Goal: Task Accomplishment & Management: Complete application form

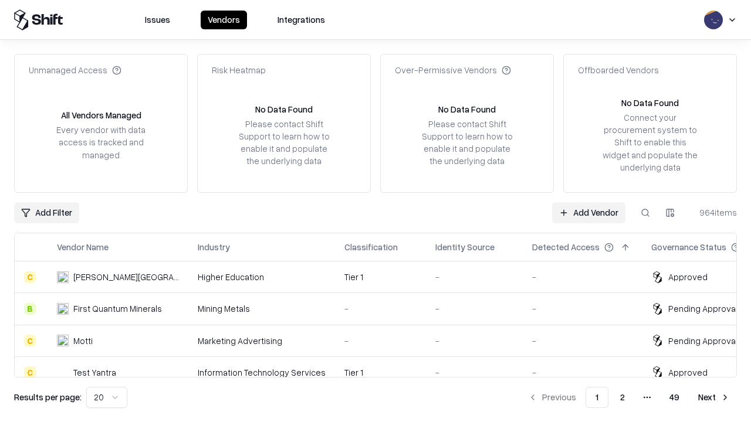
click at [588, 212] on link "Add Vendor" at bounding box center [588, 212] width 73 height 21
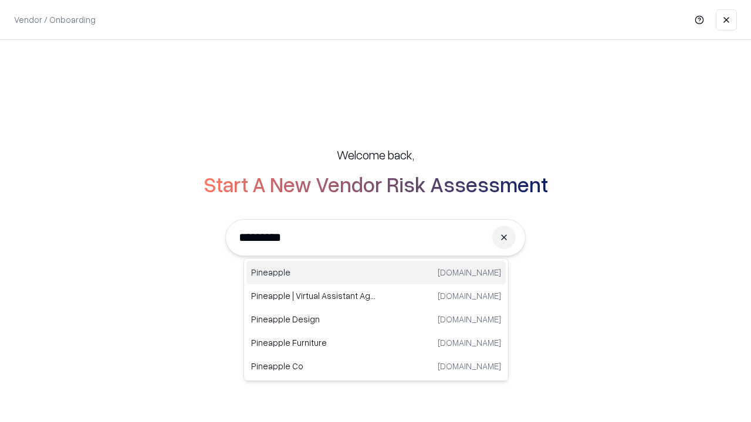
click at [376, 273] on div "Pineapple [DOMAIN_NAME]" at bounding box center [375, 272] width 259 height 23
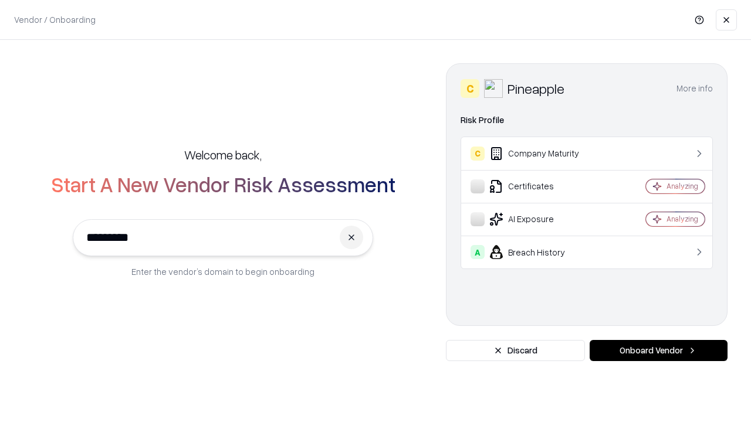
type input "*********"
click at [658, 351] on button "Onboard Vendor" at bounding box center [658, 350] width 138 height 21
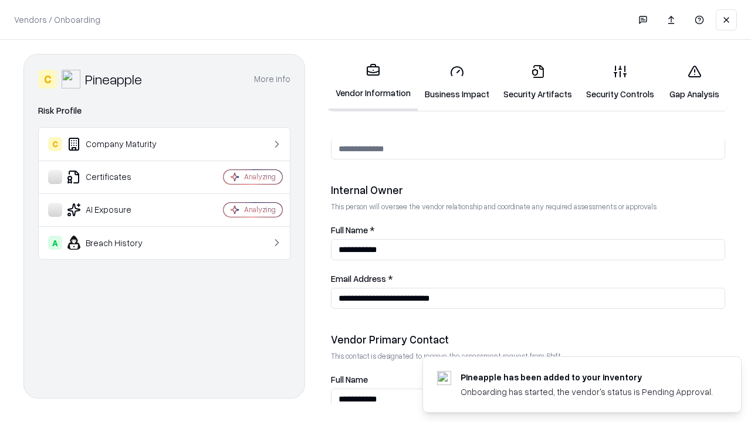
scroll to position [608, 0]
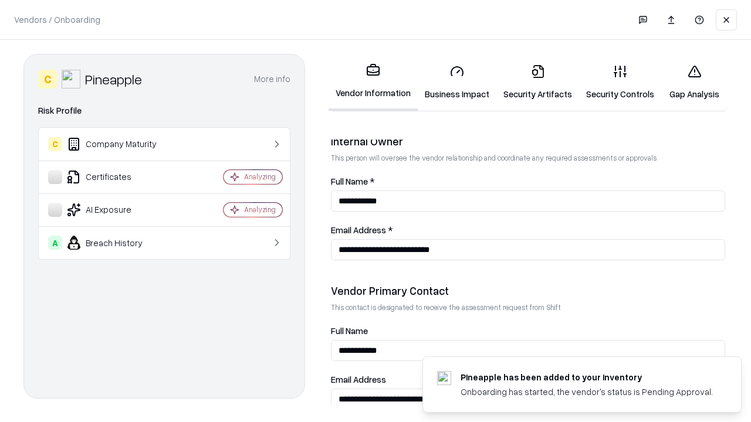
click at [457, 82] on link "Business Impact" at bounding box center [457, 82] width 79 height 55
click at [537, 82] on link "Security Artifacts" at bounding box center [537, 82] width 83 height 55
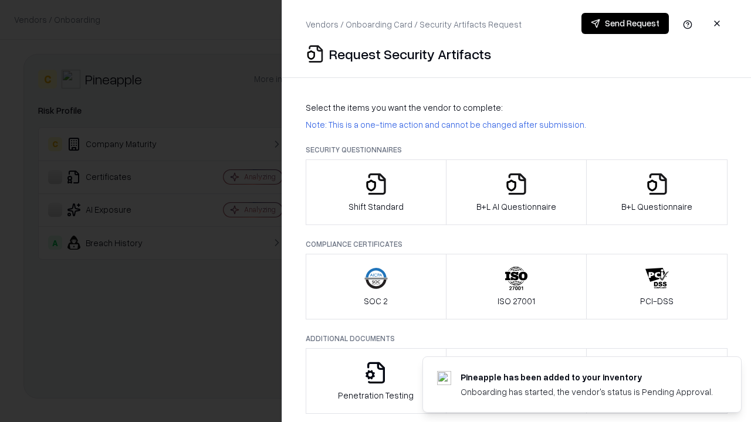
click at [375, 192] on icon "button" at bounding box center [375, 183] width 23 height 23
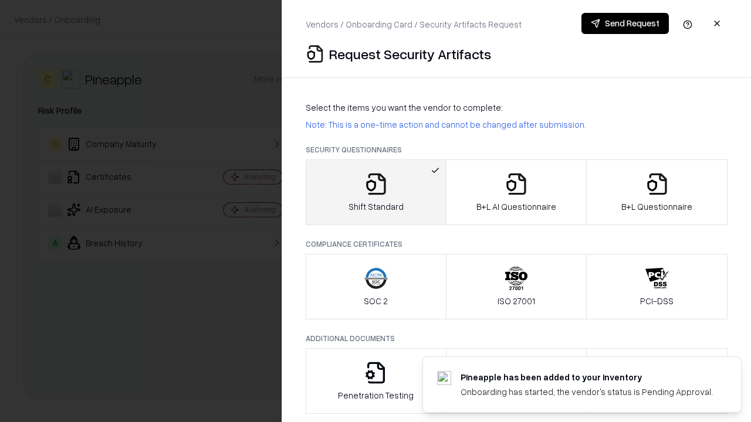
click at [625, 23] on button "Send Request" at bounding box center [624, 23] width 87 height 21
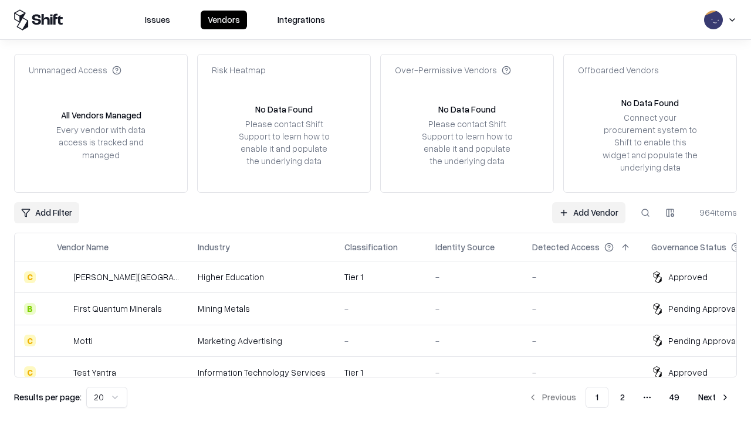
click at [645, 212] on button at bounding box center [645, 212] width 21 height 21
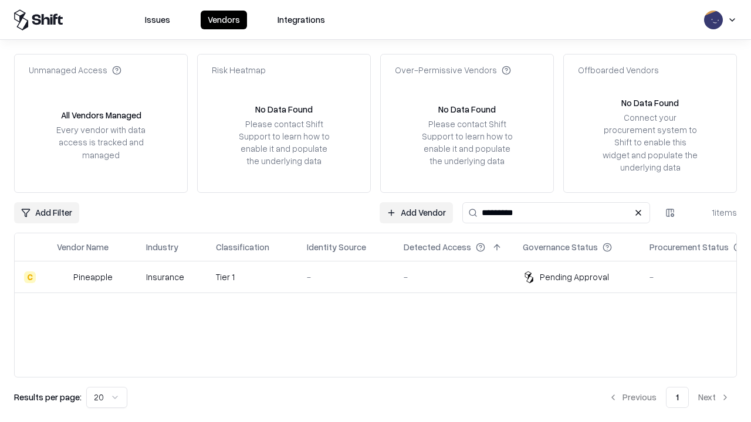
type input "*********"
click at [382, 277] on div "-" at bounding box center [346, 277] width 78 height 12
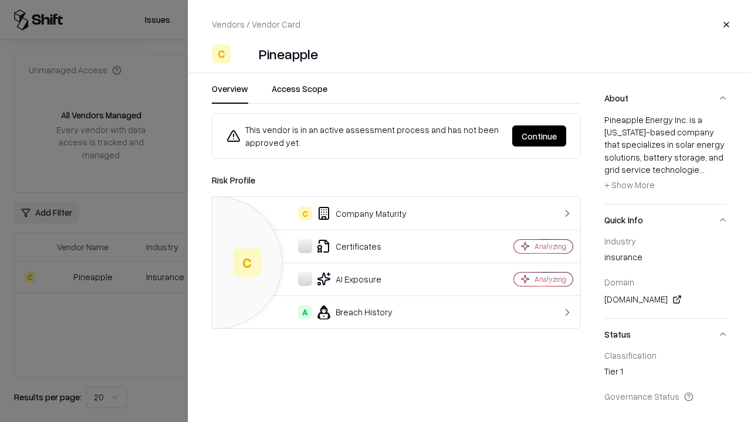
click at [539, 136] on button "Continue" at bounding box center [539, 136] width 54 height 21
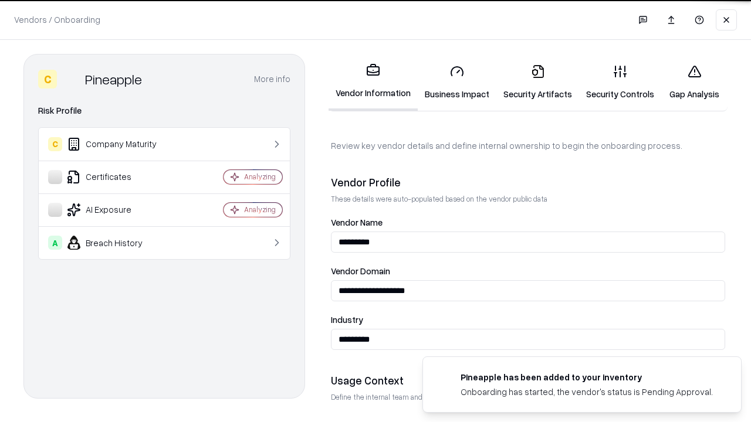
click at [537, 82] on link "Security Artifacts" at bounding box center [537, 82] width 83 height 55
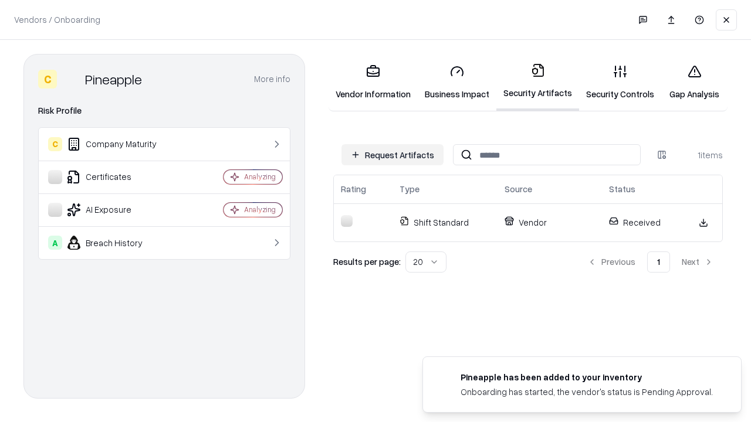
click at [694, 82] on link "Gap Analysis" at bounding box center [694, 82] width 66 height 55
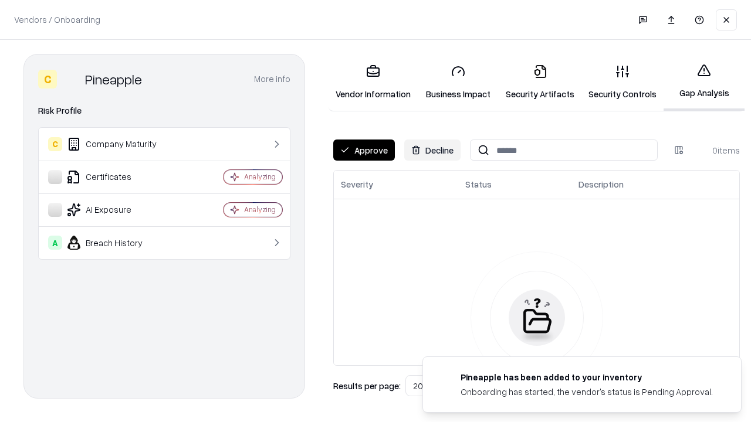
click at [364, 150] on button "Approve" at bounding box center [364, 150] width 62 height 21
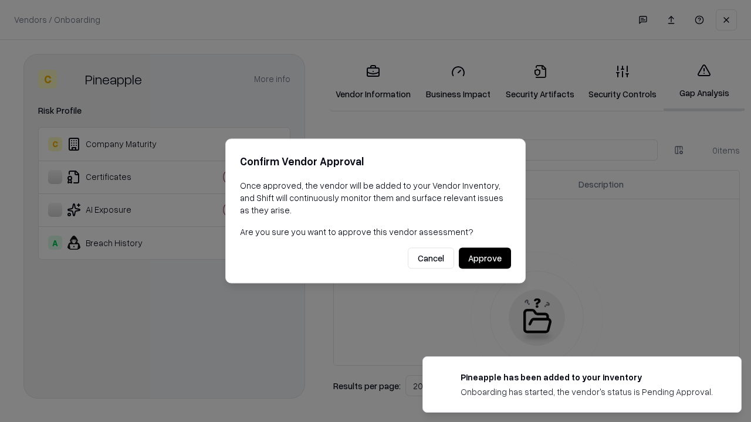
click at [484, 258] on button "Approve" at bounding box center [485, 258] width 52 height 21
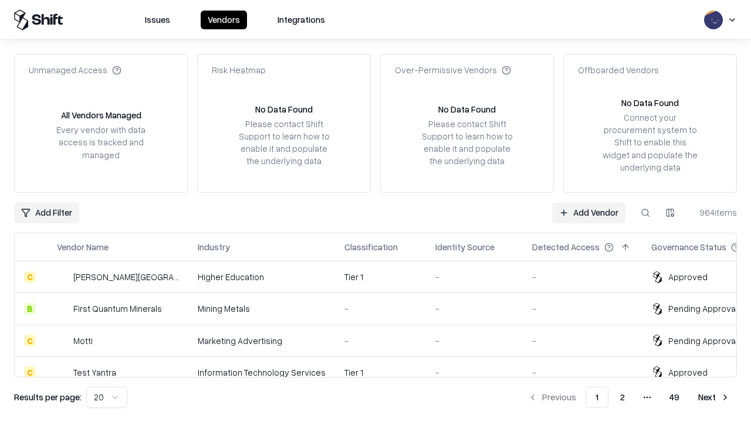
type input "*********"
click at [588, 212] on link "Add Vendor" at bounding box center [588, 212] width 73 height 21
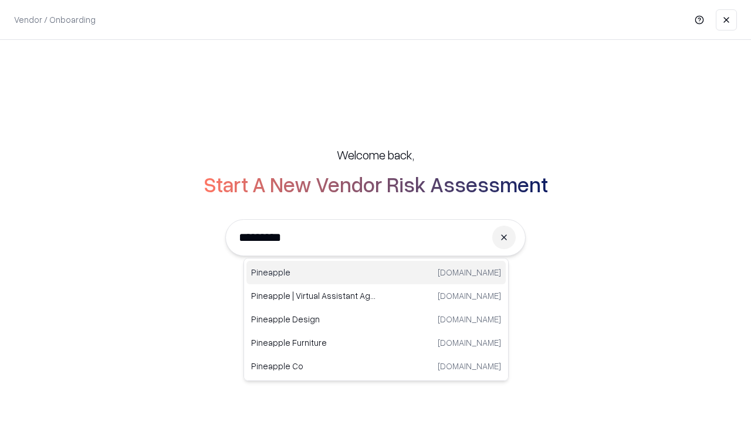
click at [376, 273] on div "Pineapple pineappleenergy.com" at bounding box center [375, 272] width 259 height 23
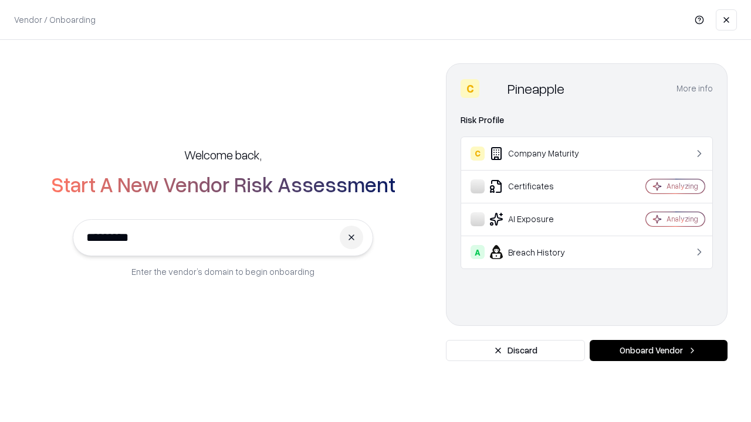
type input "*********"
click at [658, 351] on button "Onboard Vendor" at bounding box center [658, 350] width 138 height 21
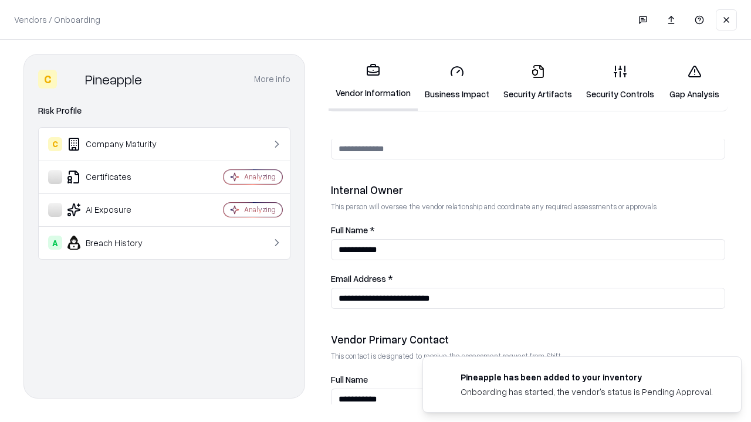
scroll to position [608, 0]
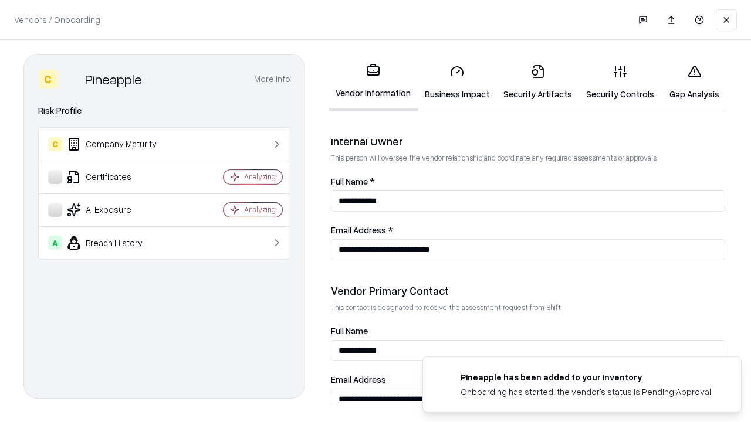
click at [694, 82] on link "Gap Analysis" at bounding box center [694, 82] width 66 height 55
